Goal: Task Accomplishment & Management: Manage account settings

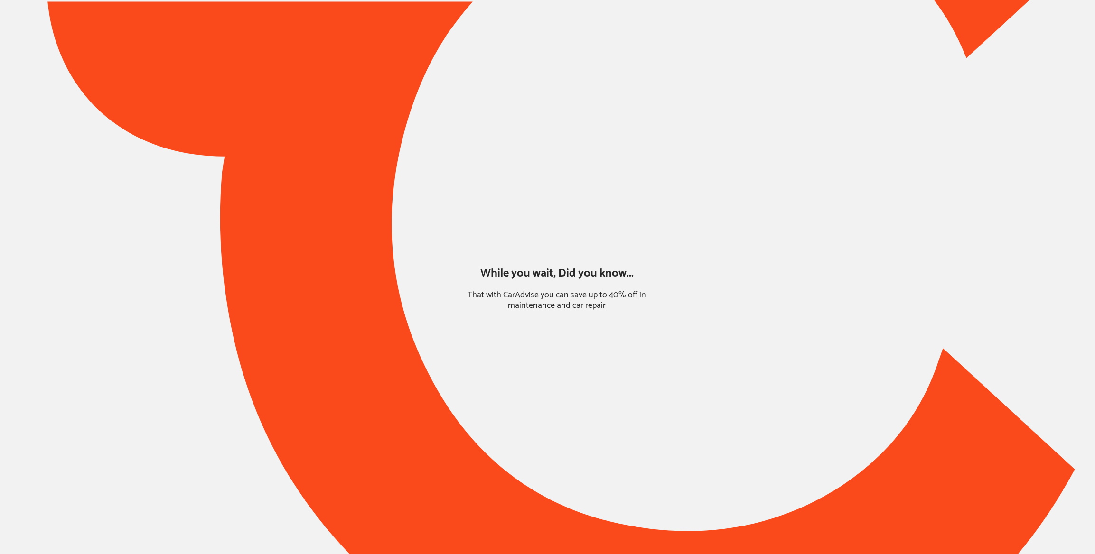
type input "*****"
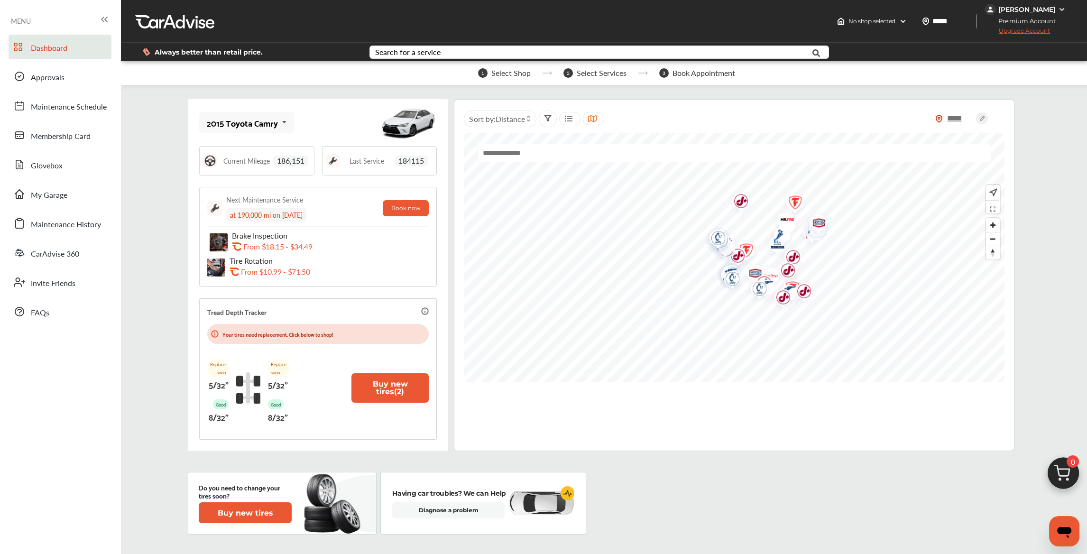
click at [251, 122] on div "2015 Toyota Camry" at bounding box center [242, 122] width 71 height 9
click at [249, 166] on div "2014 Honda CR-V" at bounding box center [244, 170] width 74 height 9
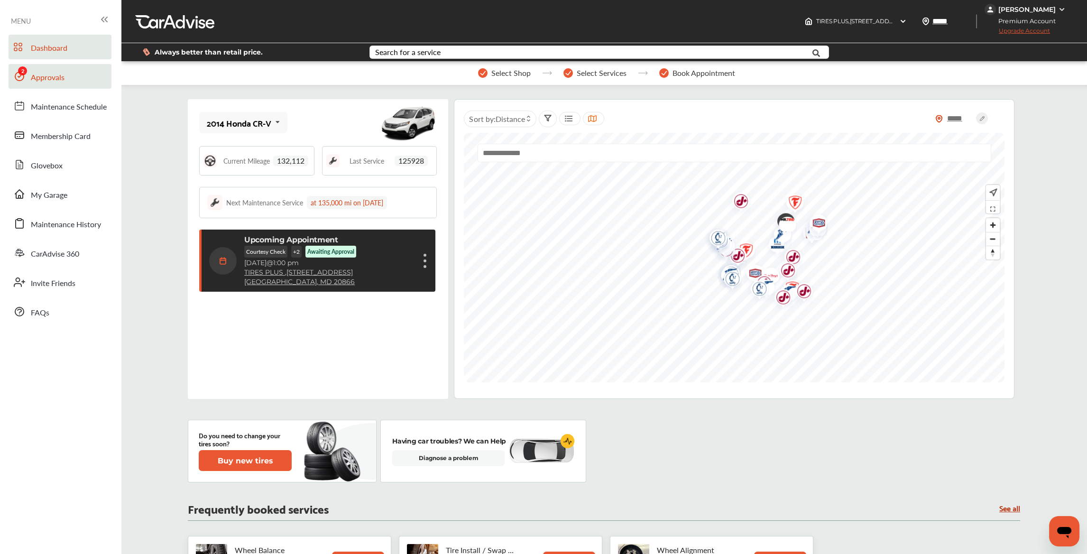
click at [65, 77] on link "Approvals" at bounding box center [60, 76] width 103 height 25
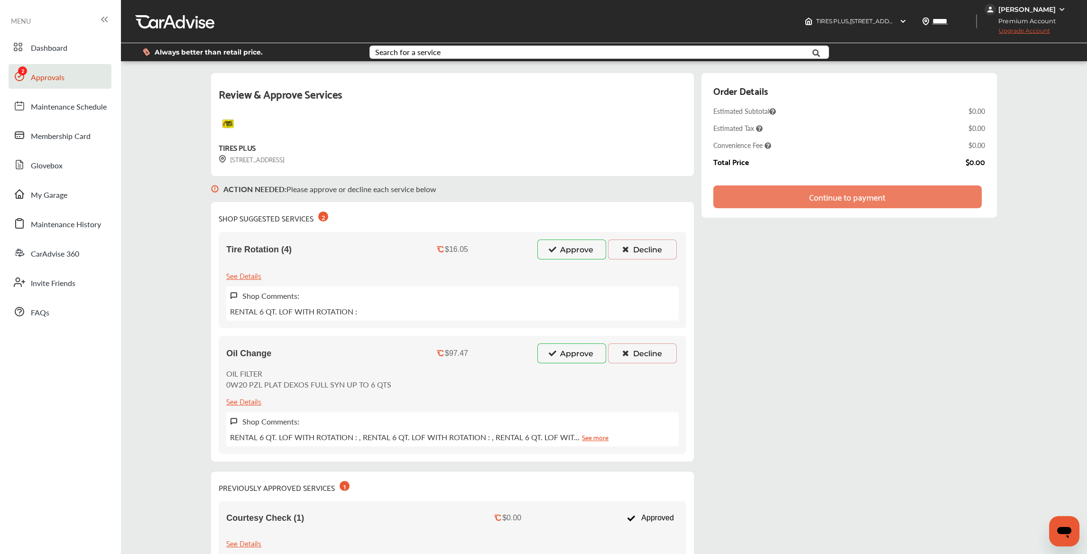
click at [635, 246] on button "Decline" at bounding box center [642, 250] width 69 height 20
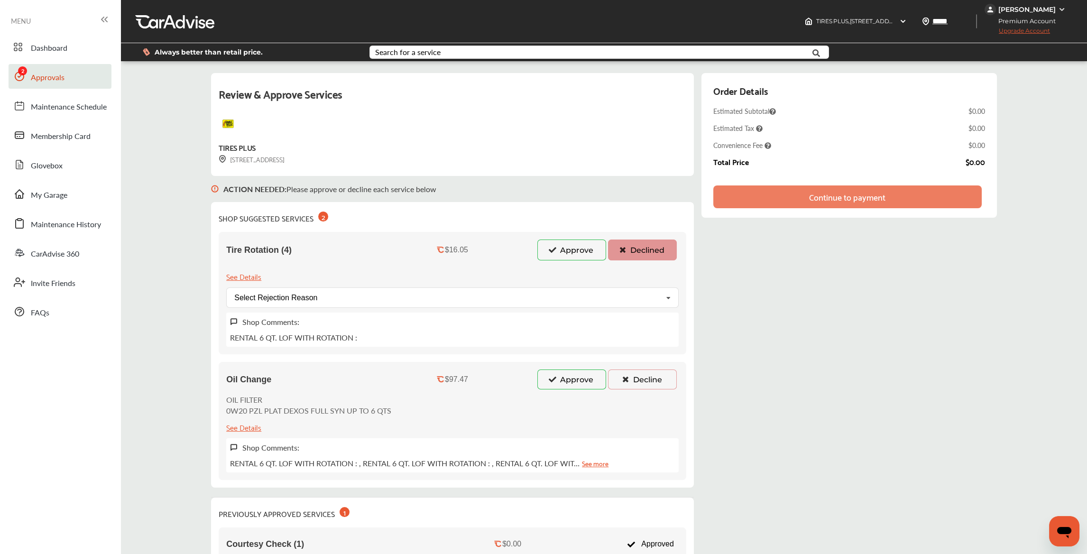
click at [568, 378] on button "Approve" at bounding box center [572, 380] width 69 height 20
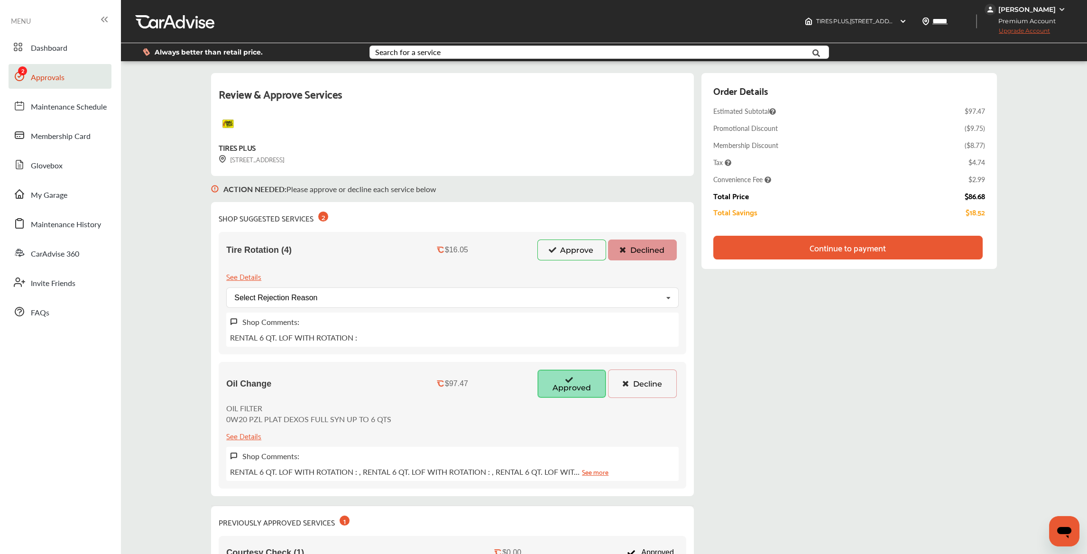
click at [797, 250] on div "Continue to payment" at bounding box center [848, 248] width 269 height 24
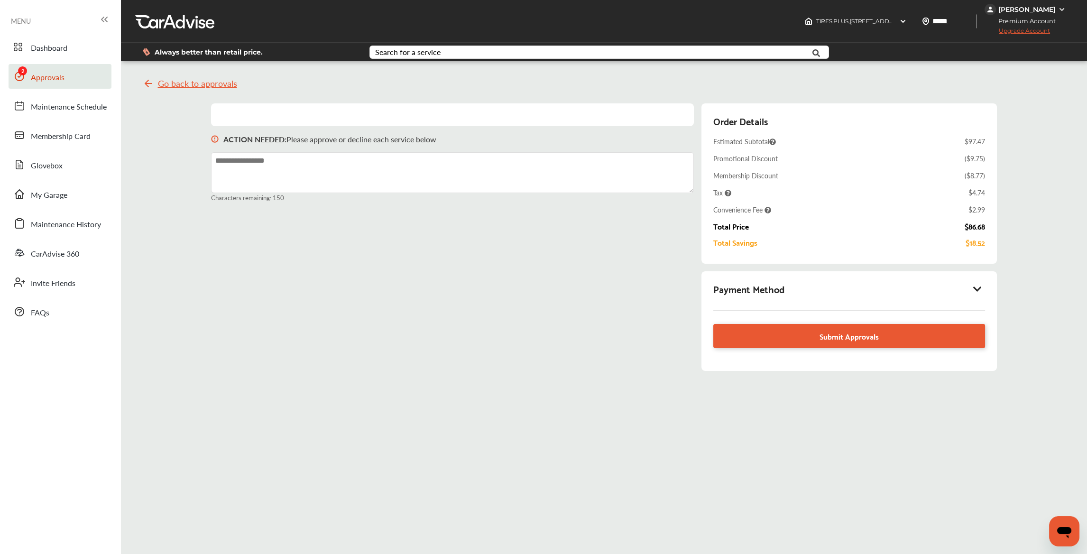
click at [984, 281] on div "Payment Method" at bounding box center [850, 289] width 272 height 16
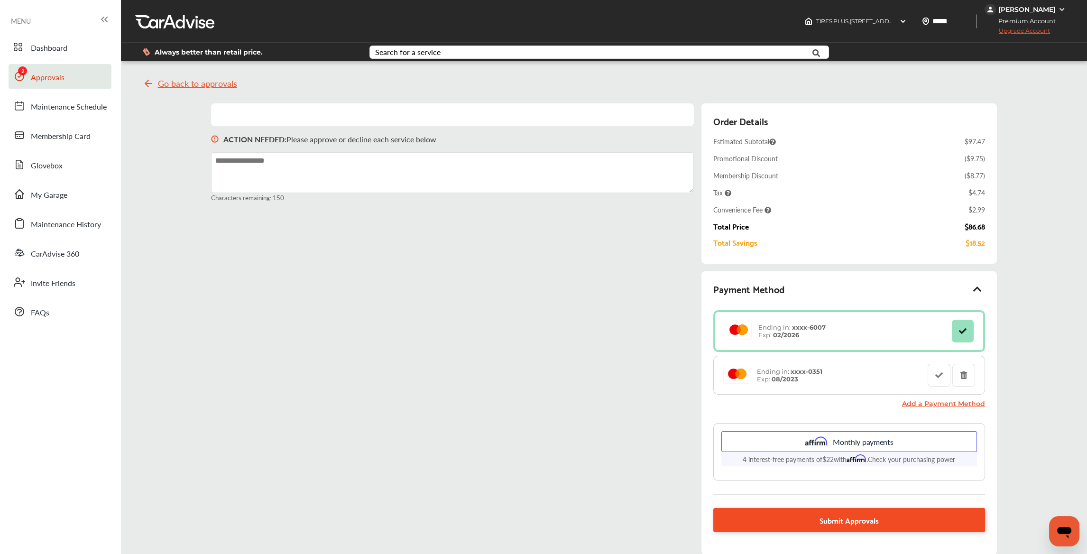
click at [824, 518] on span "Submit Approvals" at bounding box center [849, 520] width 59 height 13
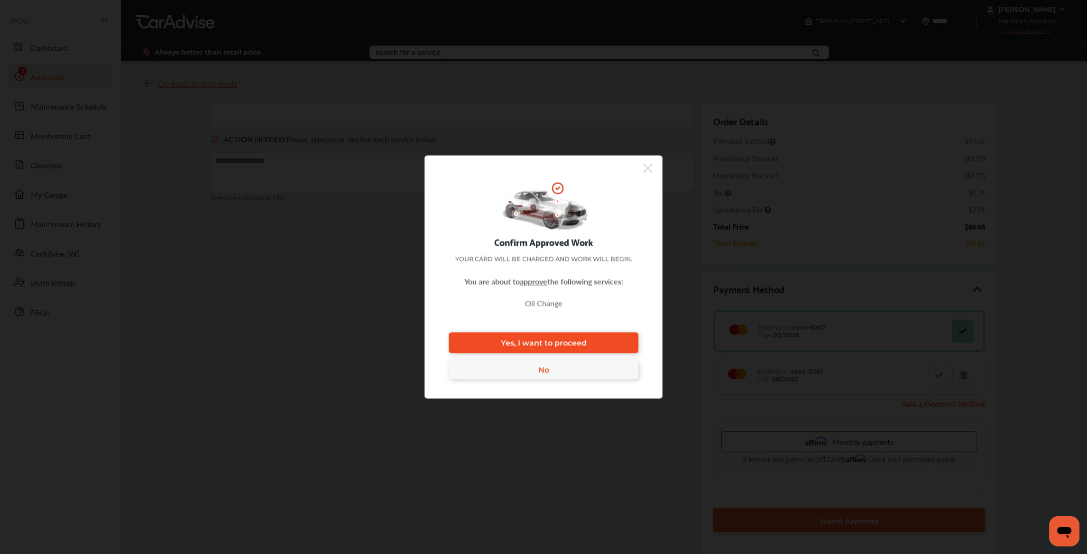
click at [568, 343] on span "Yes, I want to proceed" at bounding box center [544, 342] width 86 height 9
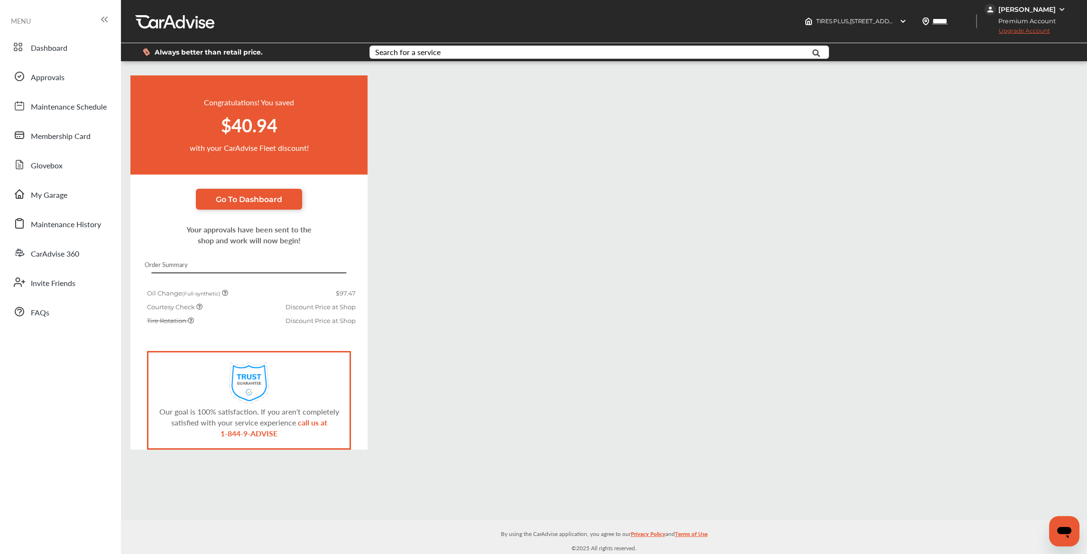
click at [1030, 11] on div "[PERSON_NAME]" at bounding box center [1027, 9] width 57 height 9
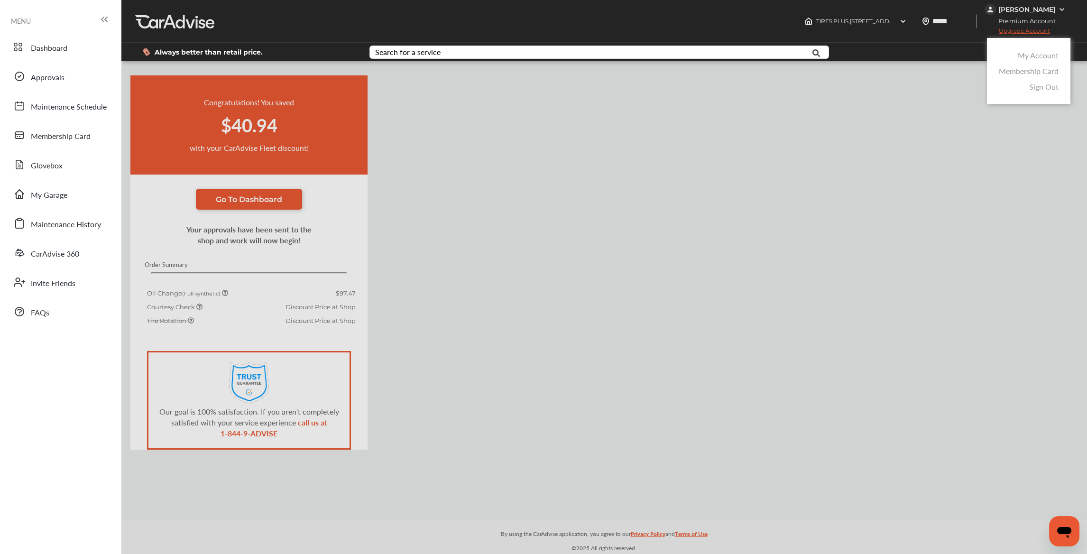
click at [1033, 54] on link "My Account" at bounding box center [1038, 55] width 41 height 11
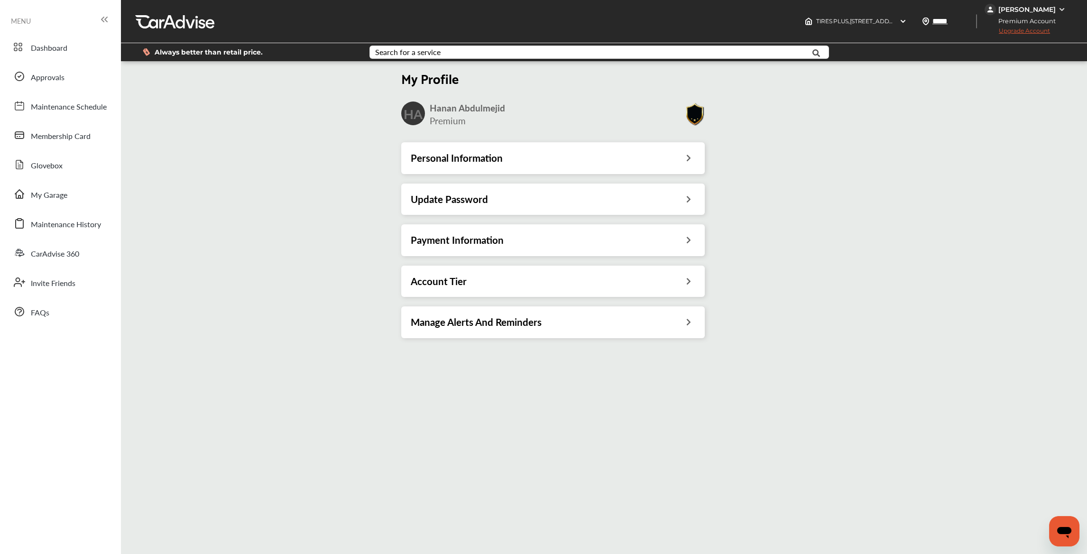
click at [446, 238] on h3 "Payment Information" at bounding box center [457, 240] width 93 height 12
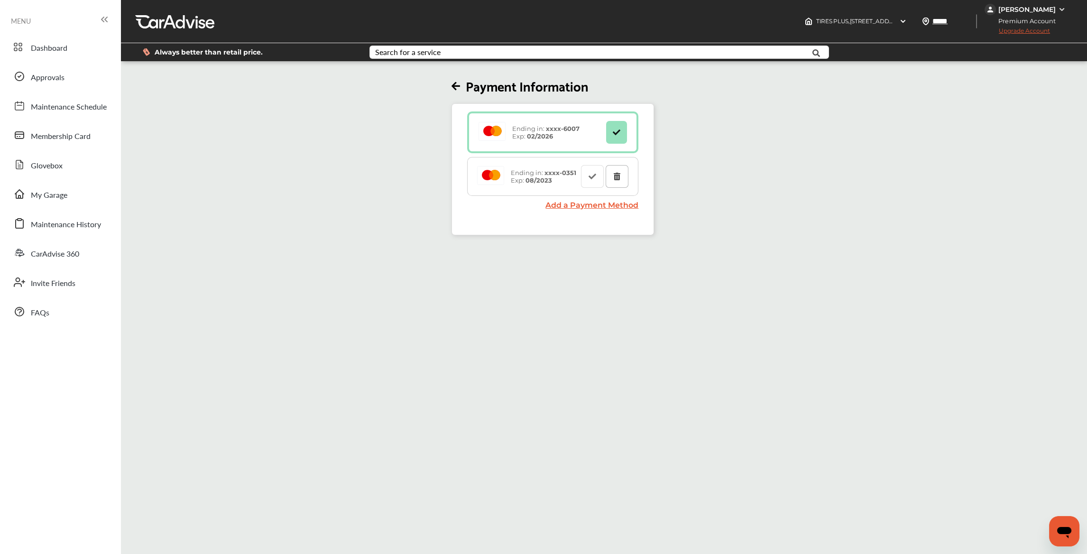
click at [622, 179] on button at bounding box center [617, 176] width 23 height 23
